Goal: Navigation & Orientation: Find specific page/section

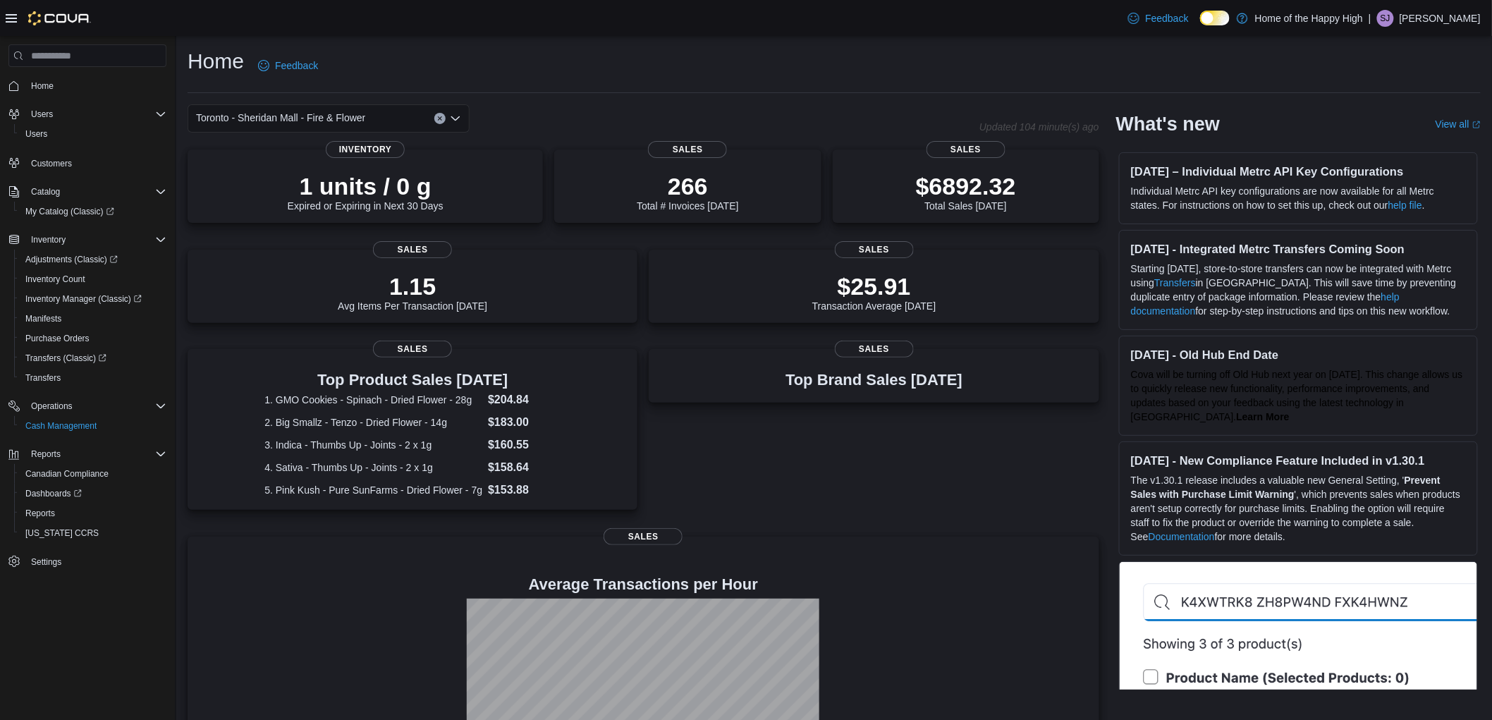
click at [737, 13] on p "Stephanie James Guadron" at bounding box center [1439, 18] width 81 height 17
click at [737, 146] on span "Sign Out" at bounding box center [1390, 140] width 38 height 14
